Goal: Check status: Check status

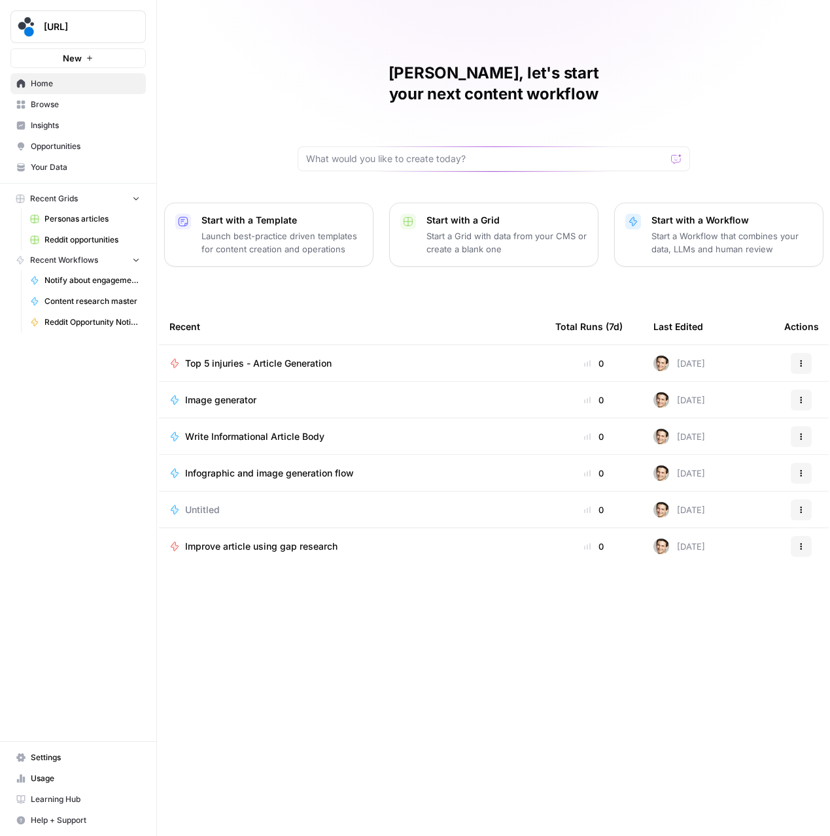
click at [43, 129] on span "Insights" at bounding box center [85, 126] width 109 height 12
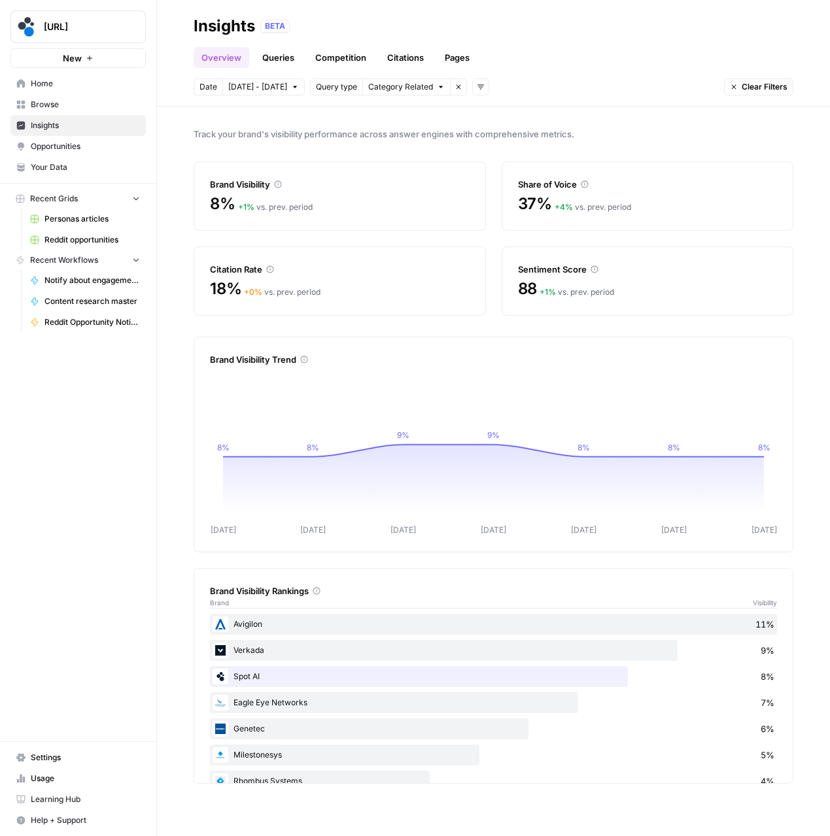
click at [291, 87] on icon "button" at bounding box center [295, 87] width 8 height 8
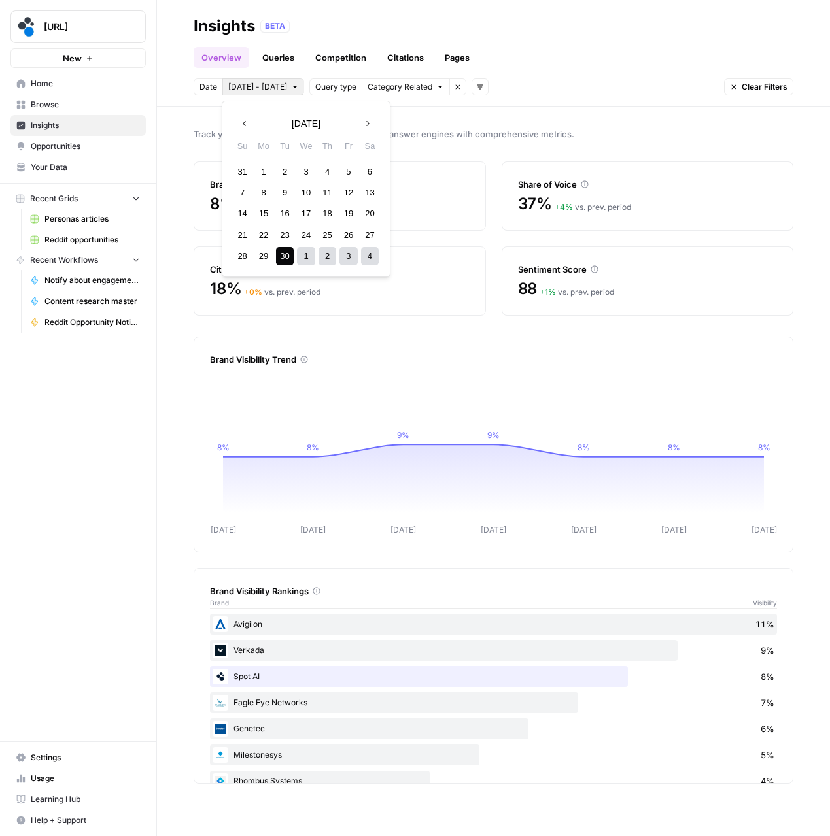
click at [243, 129] on button "Previous month" at bounding box center [245, 124] width 24 height 24
click at [347, 171] on div "1" at bounding box center [348, 172] width 18 height 18
click at [368, 133] on button "Next month" at bounding box center [368, 124] width 24 height 24
click at [368, 126] on icon "button" at bounding box center [367, 123] width 9 height 9
click at [306, 172] on div "1" at bounding box center [306, 172] width 18 height 18
